Goal: Book appointment/travel/reservation

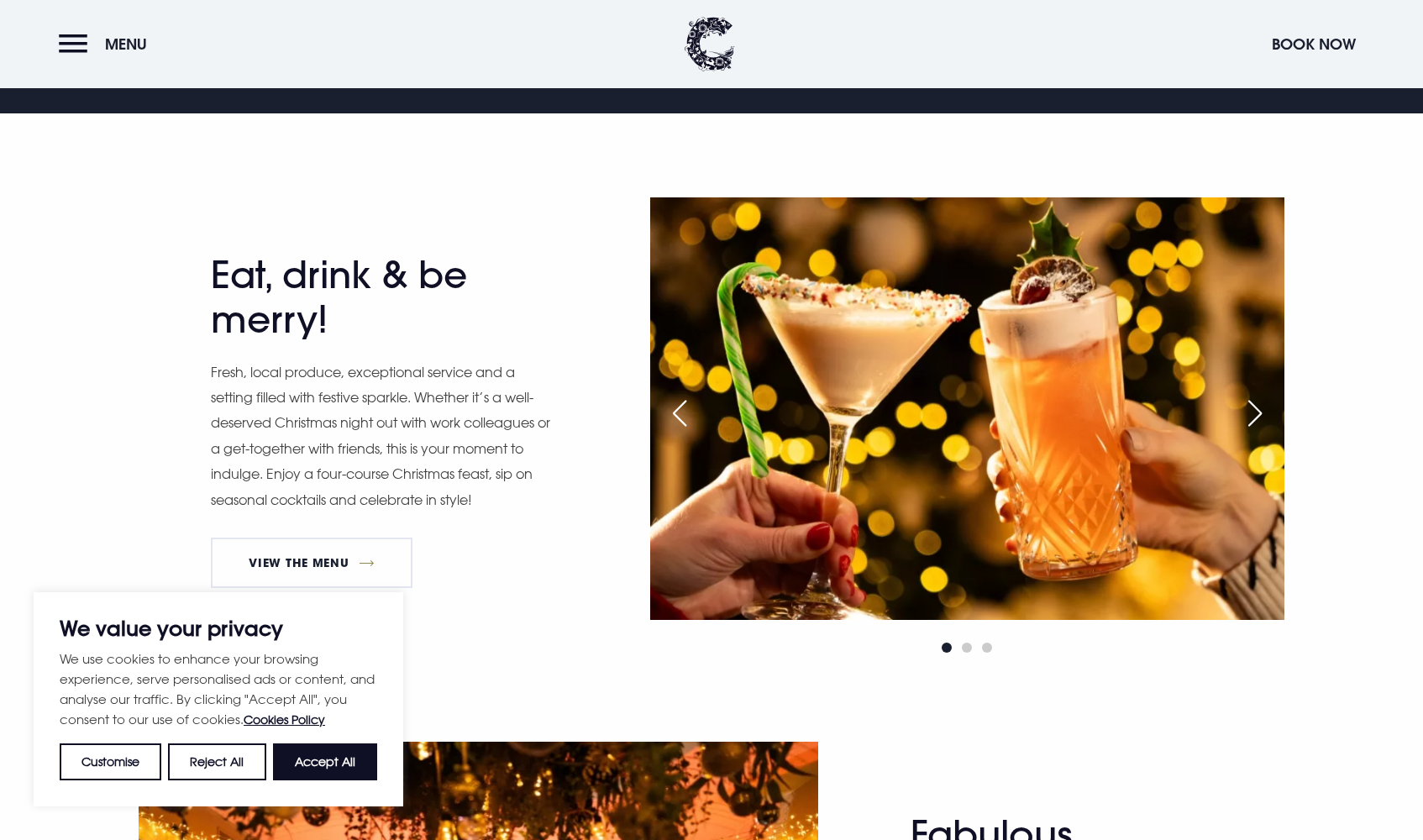
scroll to position [797, 0]
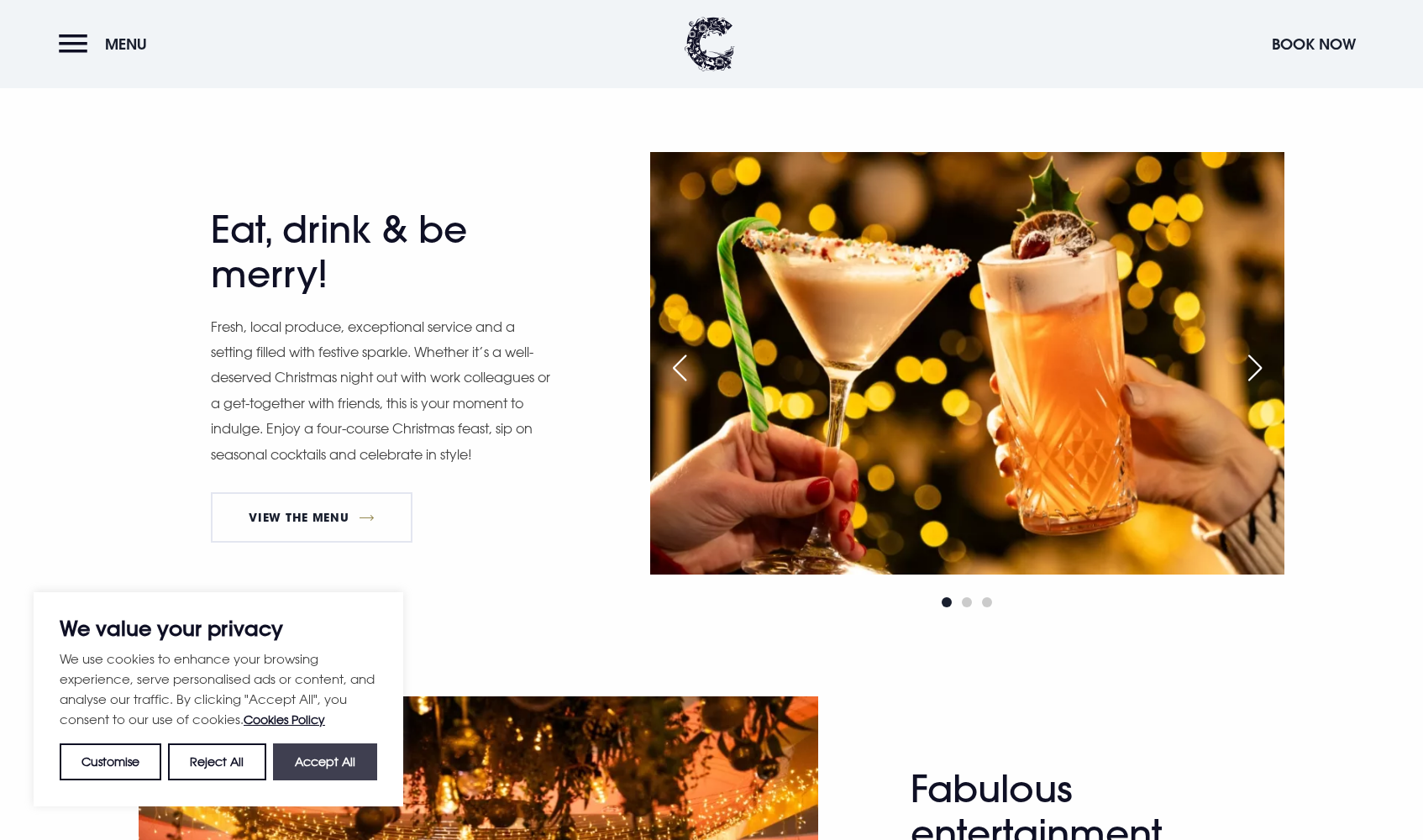
click at [317, 762] on button "Accept All" at bounding box center [325, 762] width 104 height 37
checkbox input "true"
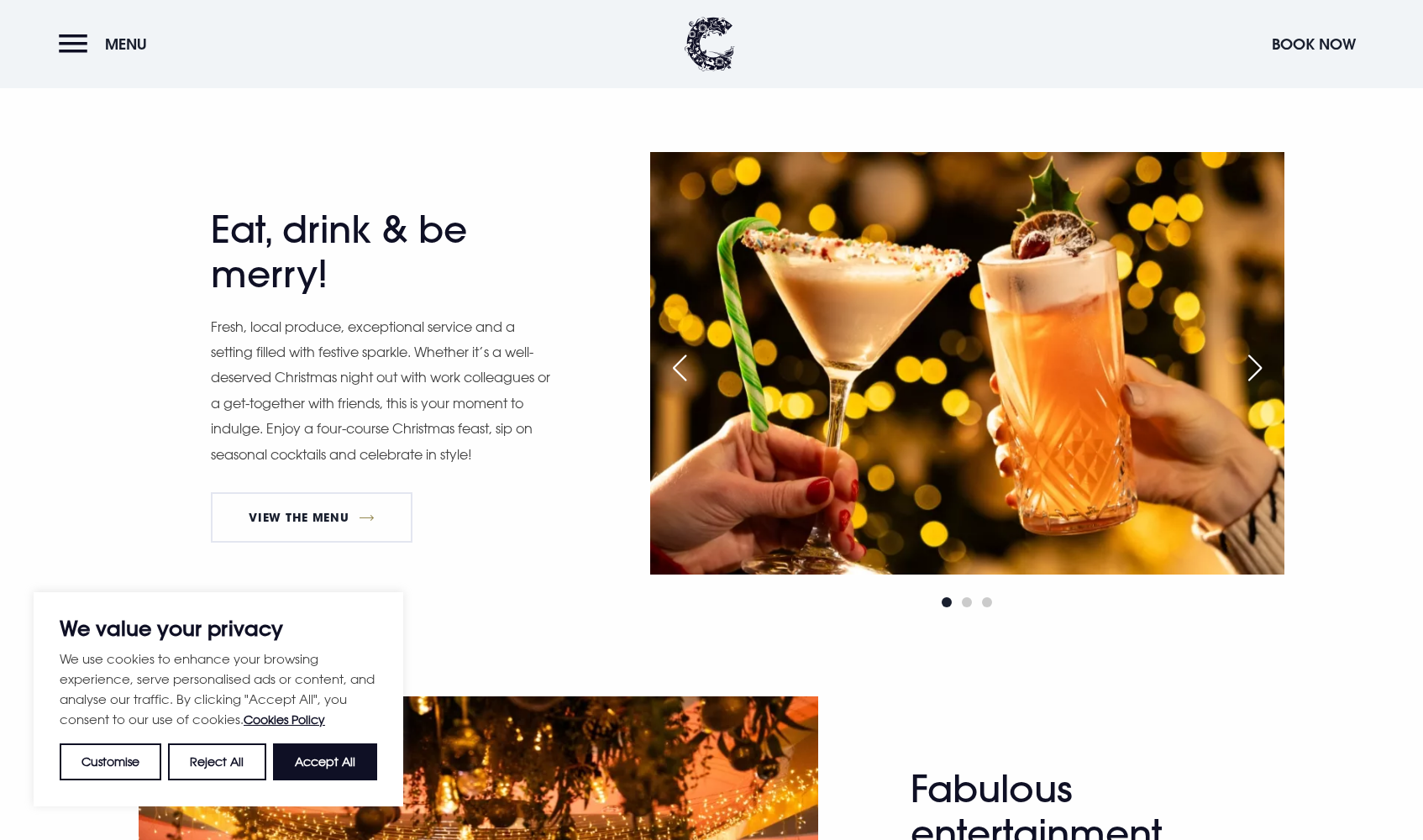
checkbox input "true"
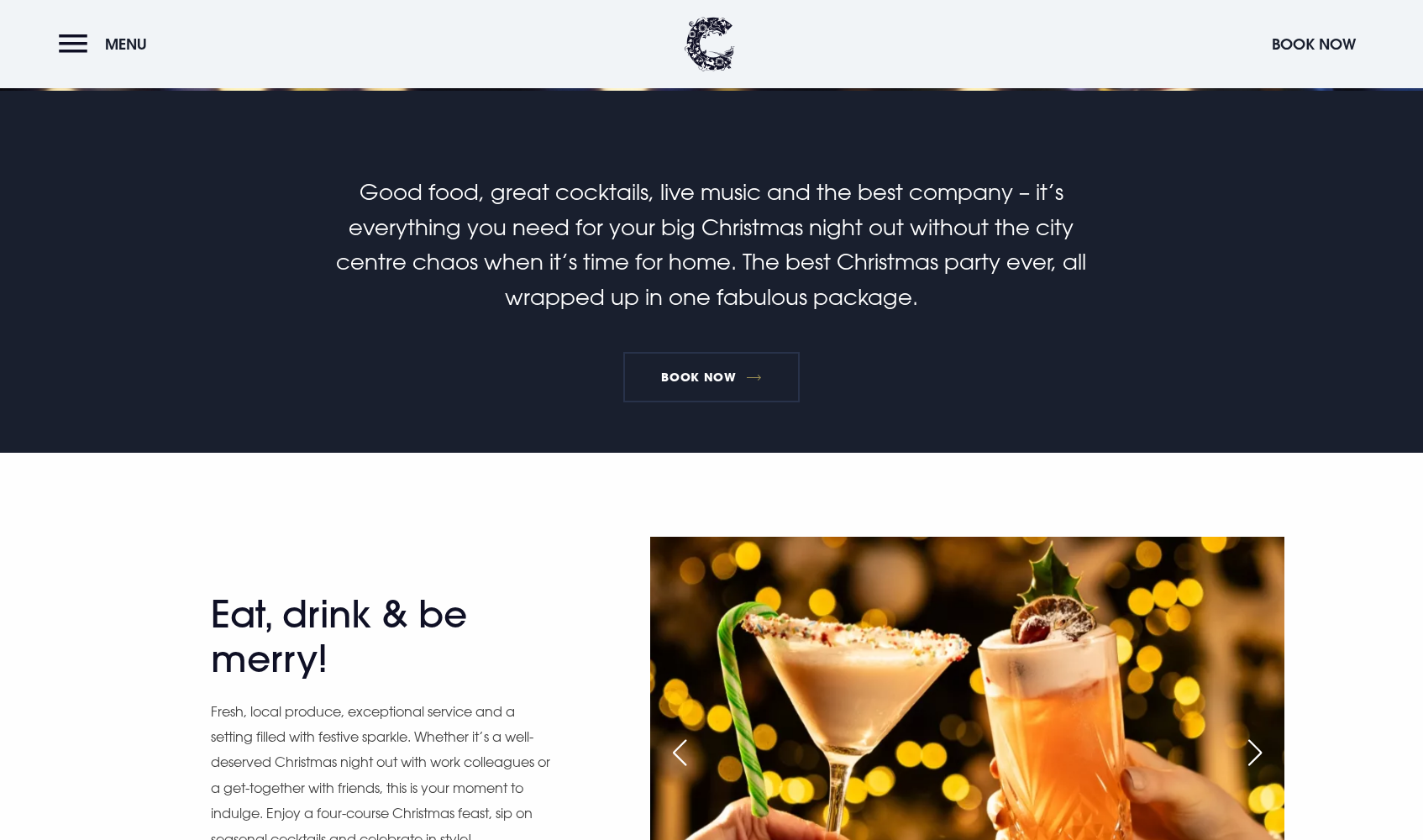
scroll to position [572, 0]
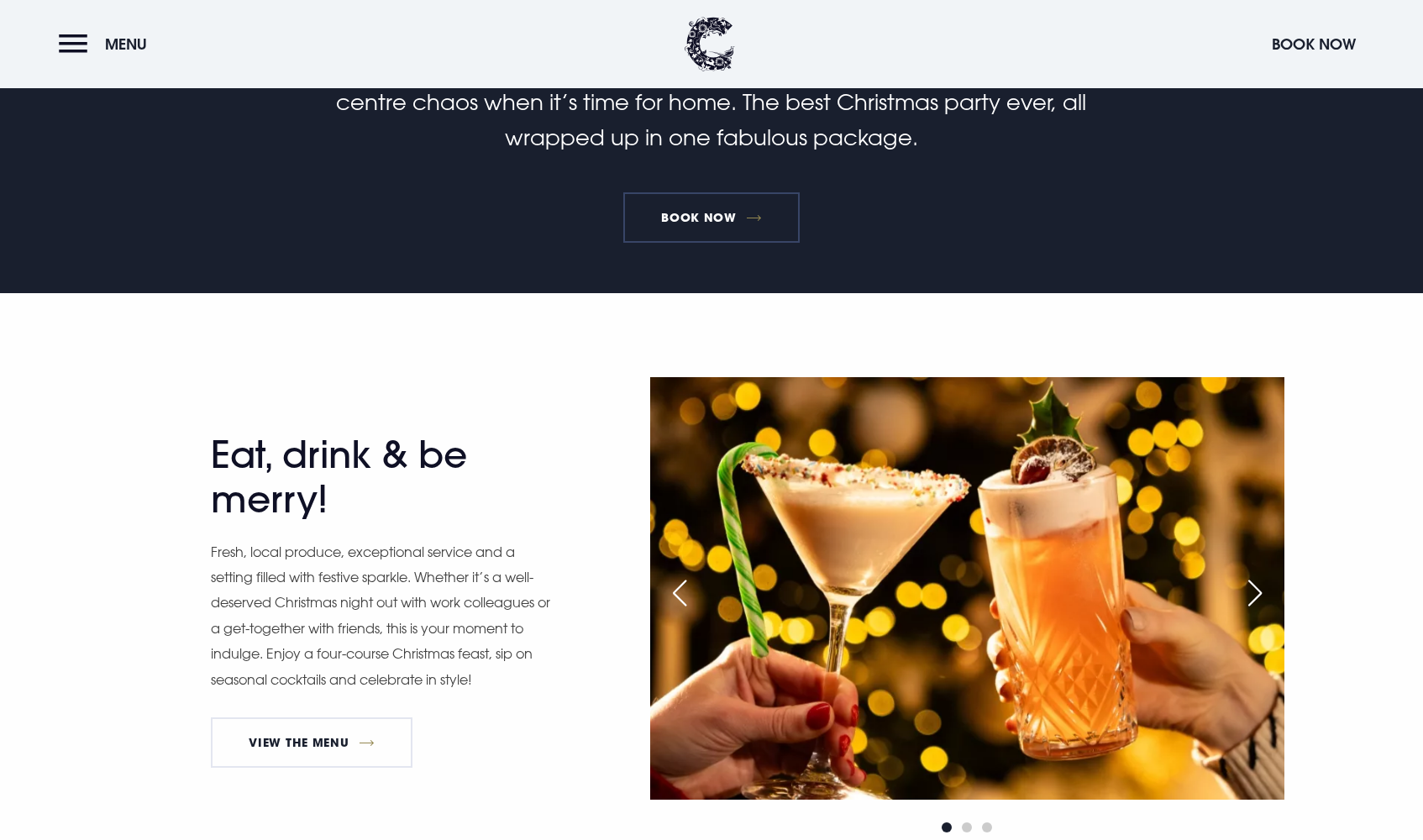
click at [730, 222] on link "Book Now" at bounding box center [711, 217] width 177 height 50
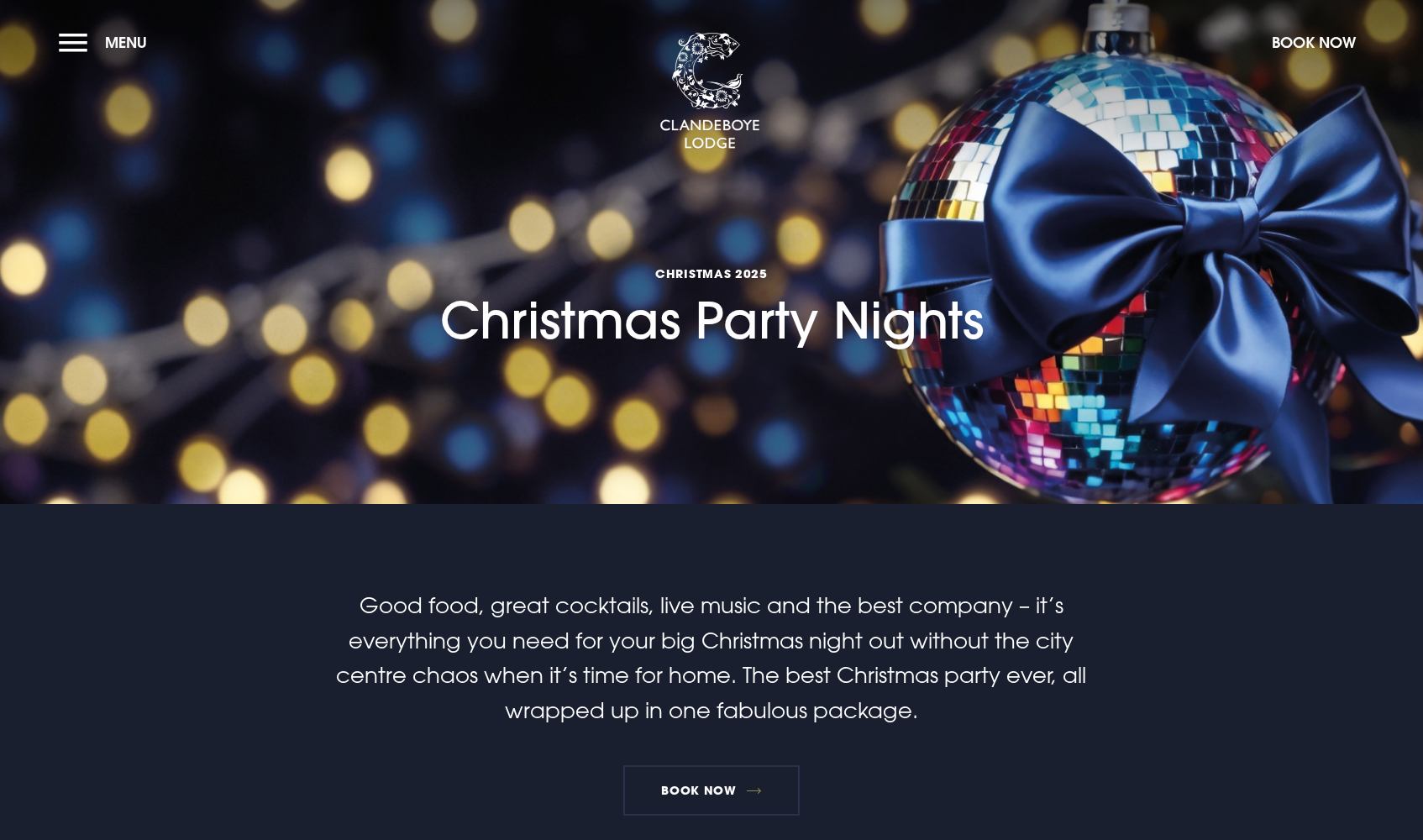
scroll to position [0, 0]
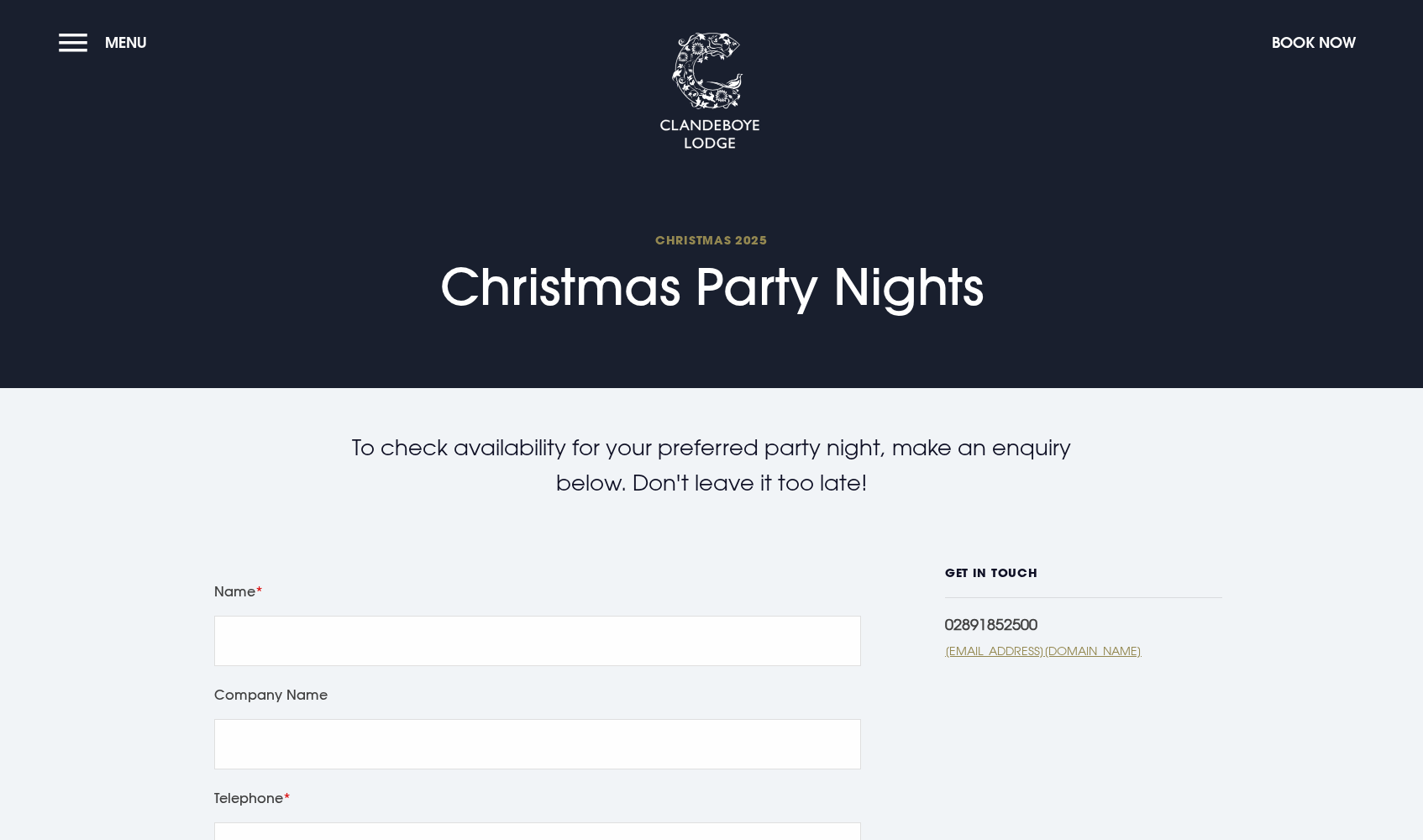
checkbox input "true"
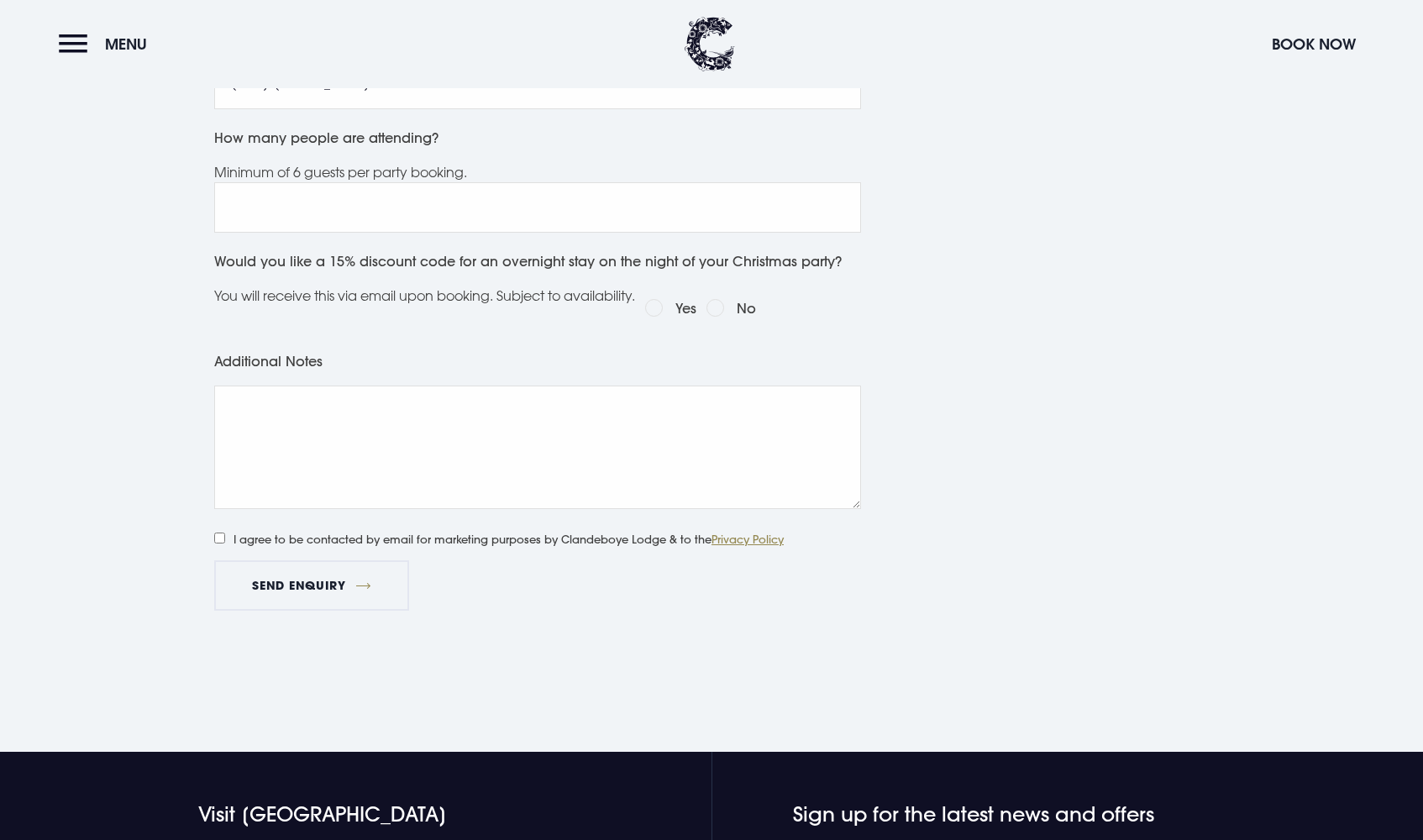
scroll to position [1135, 0]
